Goal: Use online tool/utility: Utilize a website feature to perform a specific function

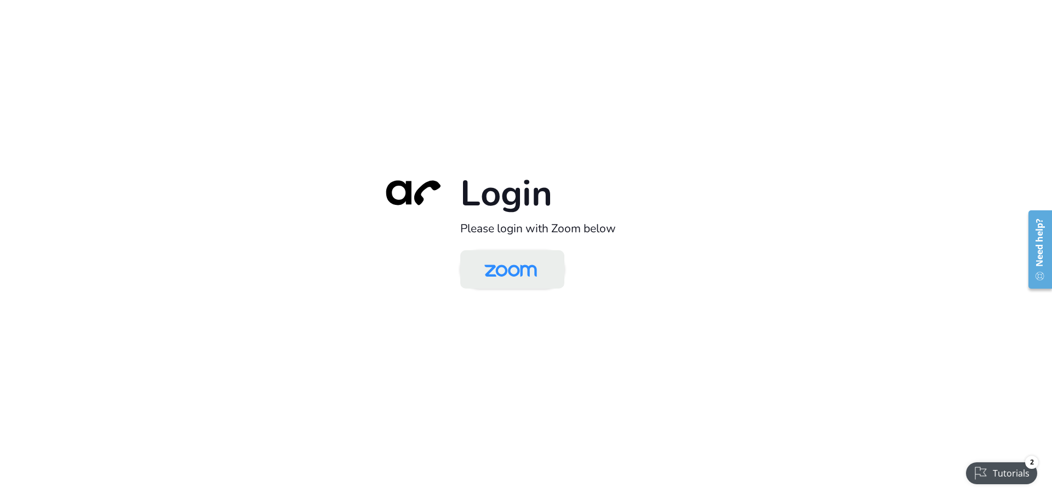
click at [545, 277] on img at bounding box center [511, 271] width 76 height 36
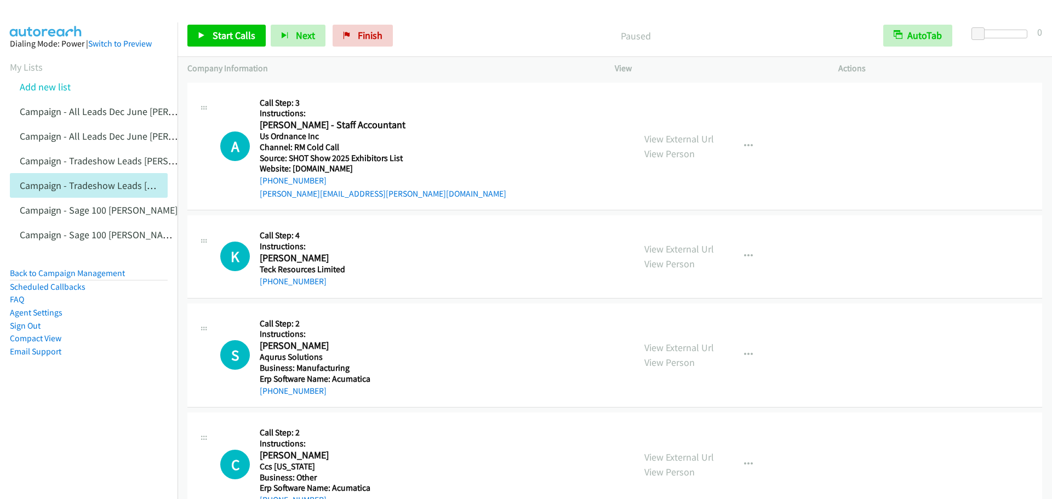
click at [229, 49] on div "Start Calls Pause Next Finish Paused AutoTab AutoTab 0" at bounding box center [615, 36] width 875 height 42
click at [230, 36] on span "Start Calls" at bounding box center [234, 35] width 43 height 13
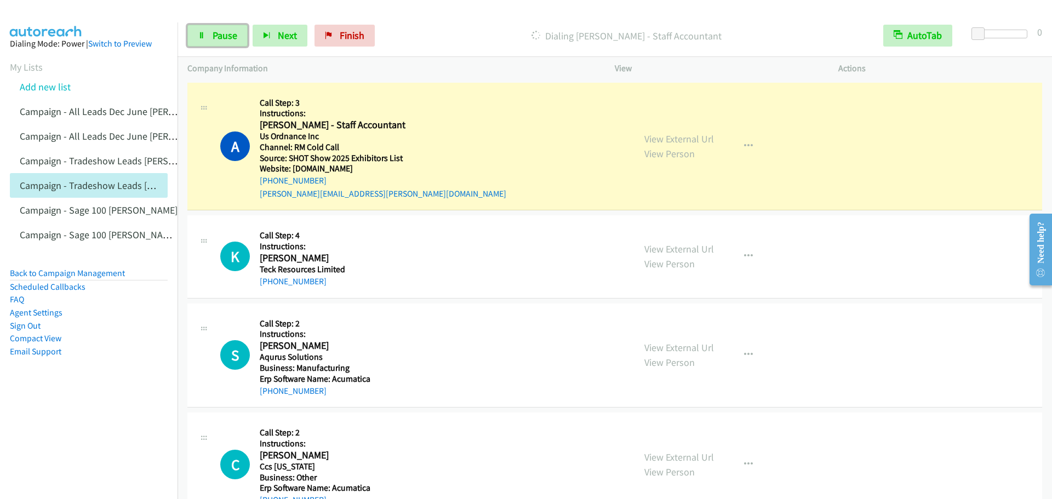
drag, startPoint x: 226, startPoint y: 34, endPoint x: 280, endPoint y: 13, distance: 57.3
click at [226, 34] on span "Pause" at bounding box center [225, 35] width 25 height 13
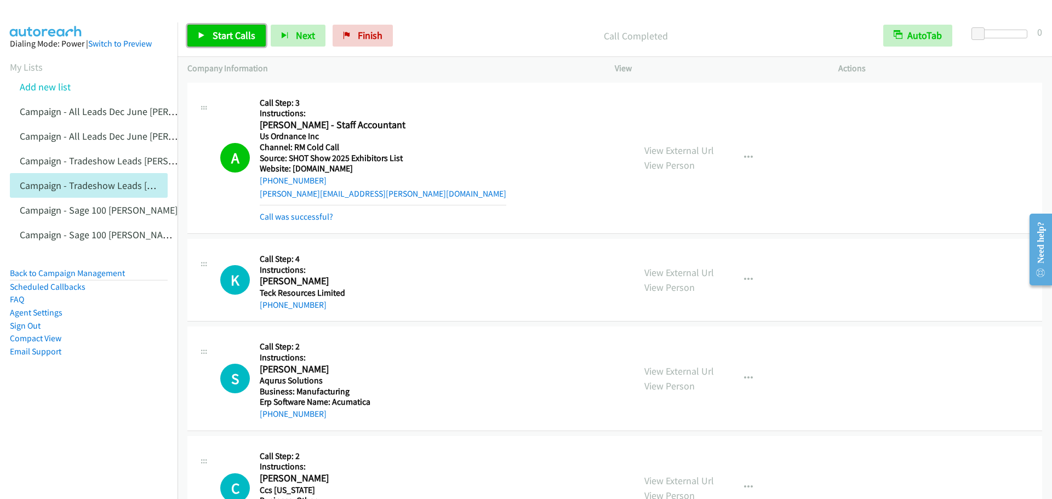
click at [234, 43] on link "Start Calls" at bounding box center [226, 36] width 78 height 22
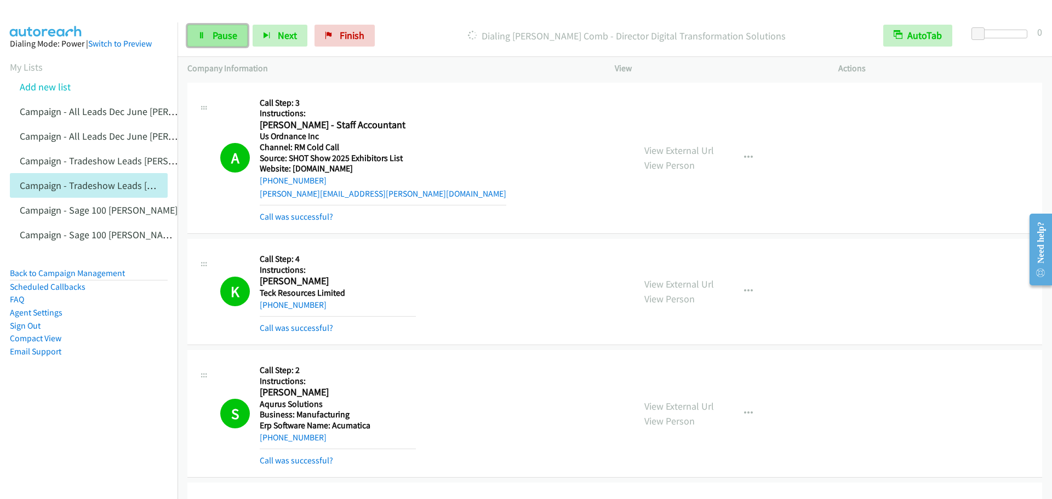
click at [223, 43] on link "Pause" at bounding box center [217, 36] width 60 height 22
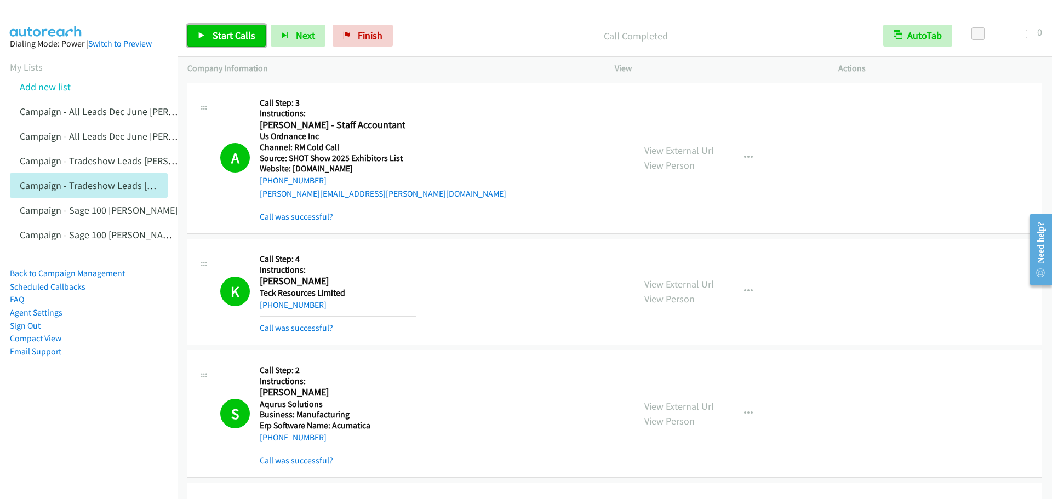
click at [220, 32] on span "Start Calls" at bounding box center [234, 35] width 43 height 13
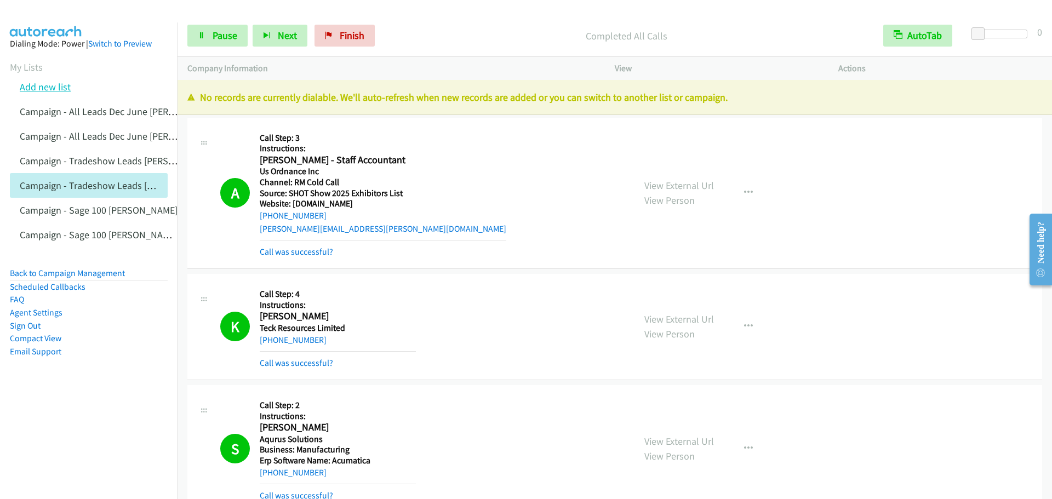
drag, startPoint x: 25, startPoint y: 66, endPoint x: 48, endPoint y: 93, distance: 34.6
click at [25, 66] on link "My Lists" at bounding box center [26, 67] width 33 height 13
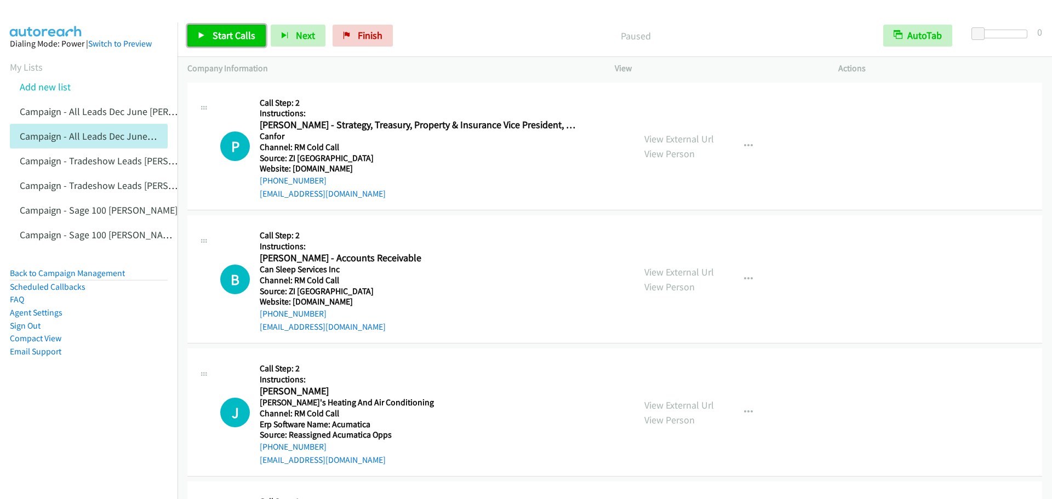
click at [242, 36] on span "Start Calls" at bounding box center [234, 35] width 43 height 13
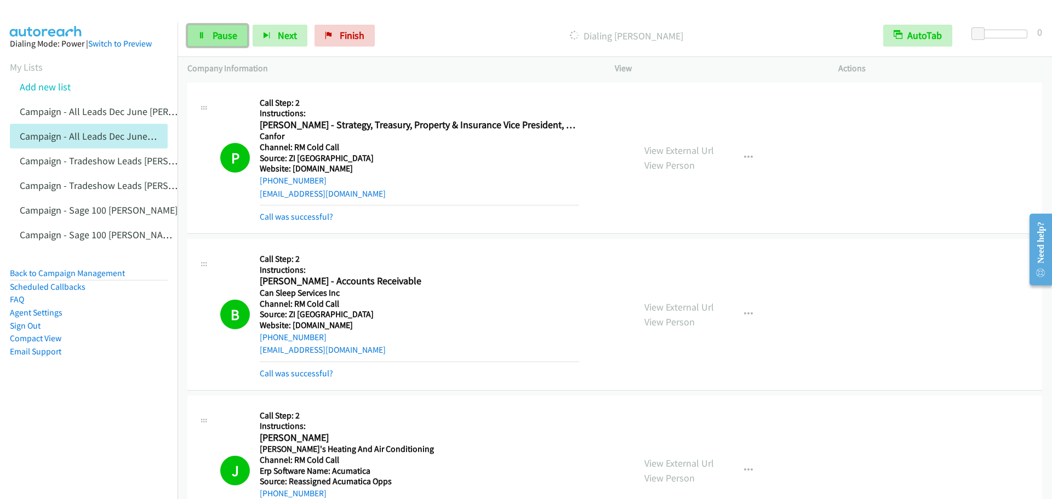
click at [225, 36] on span "Pause" at bounding box center [225, 35] width 25 height 13
click at [229, 35] on span "Start Calls" at bounding box center [234, 35] width 43 height 13
